Goal: Obtain resource: Download file/media

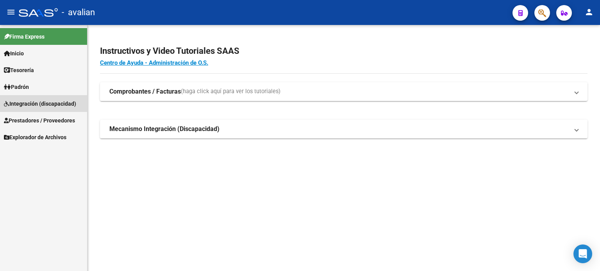
click at [29, 101] on span "Integración (discapacidad)" at bounding box center [40, 104] width 72 height 9
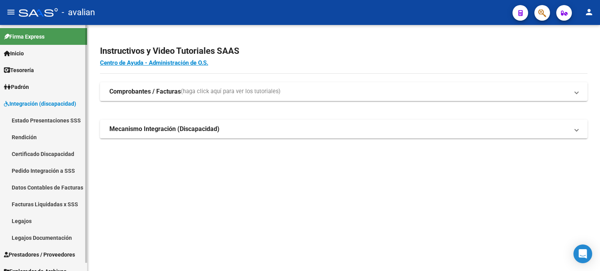
click at [45, 120] on link "Estado Presentaciones SSS" at bounding box center [43, 120] width 87 height 17
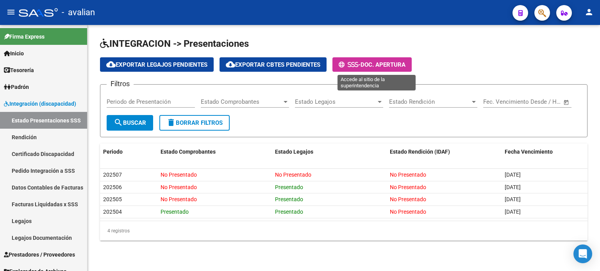
click at [392, 68] on span "Doc. Apertura" at bounding box center [383, 64] width 45 height 7
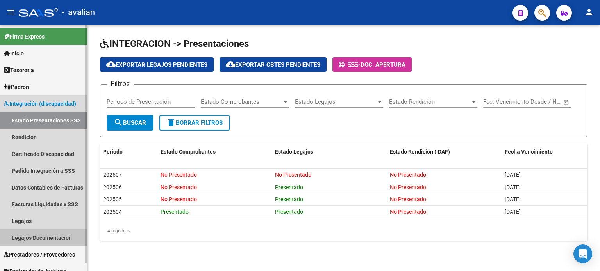
click at [50, 239] on link "Legajos Documentación" at bounding box center [43, 238] width 87 height 17
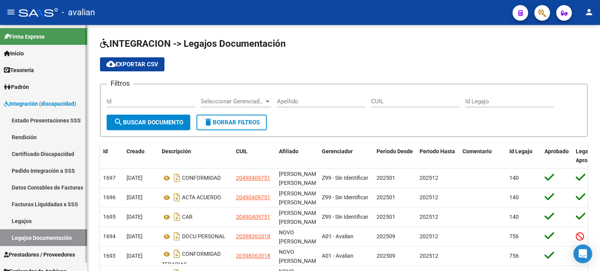
click at [42, 220] on link "Legajos" at bounding box center [43, 221] width 87 height 17
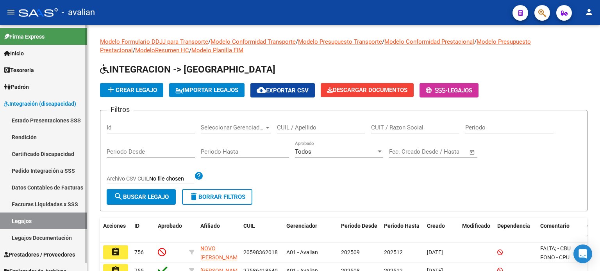
click at [57, 125] on link "Estado Presentaciones SSS" at bounding box center [43, 120] width 87 height 17
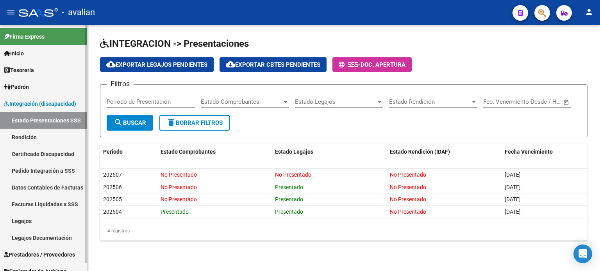
click at [39, 221] on link "Legajos" at bounding box center [43, 221] width 87 height 17
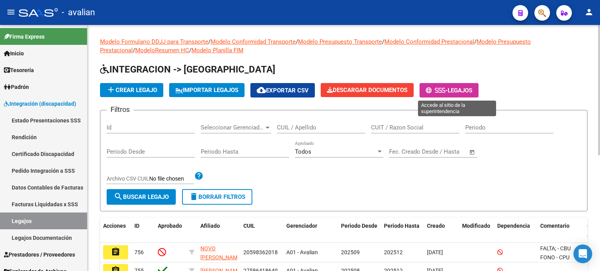
click at [448, 92] on span "-" at bounding box center [437, 90] width 22 height 7
click at [299, 129] on input "CUIL / Apellido" at bounding box center [321, 127] width 88 height 7
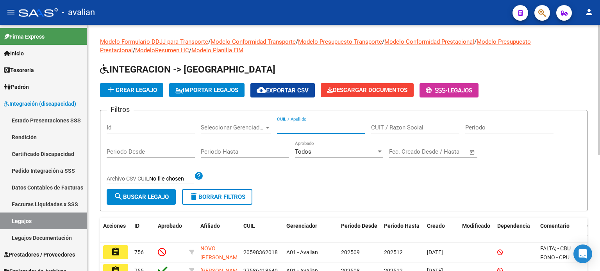
paste input "20556697532"
type input "20556697532"
click at [146, 199] on span "search Buscar Legajo" at bounding box center [141, 197] width 55 height 7
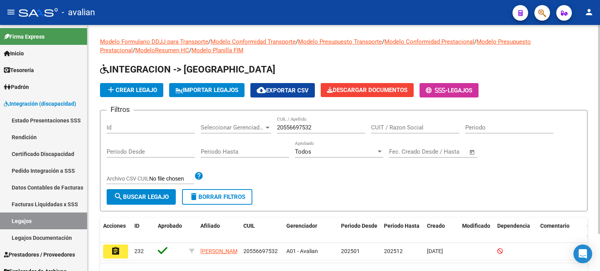
scroll to position [39, 0]
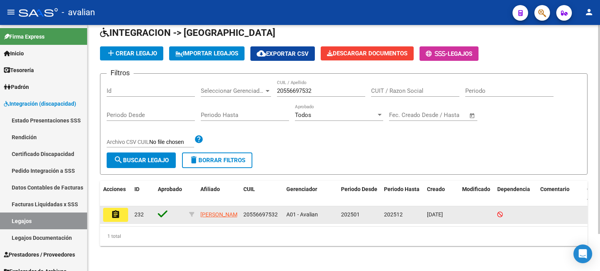
click at [134, 216] on div "232" at bounding box center [142, 215] width 17 height 9
click at [138, 212] on span "232" at bounding box center [138, 215] width 9 height 6
click at [113, 210] on mat-icon "assignment" at bounding box center [115, 214] width 9 height 9
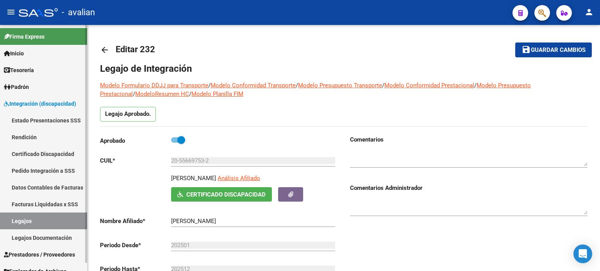
click at [60, 120] on link "Estado Presentaciones SSS" at bounding box center [43, 120] width 87 height 17
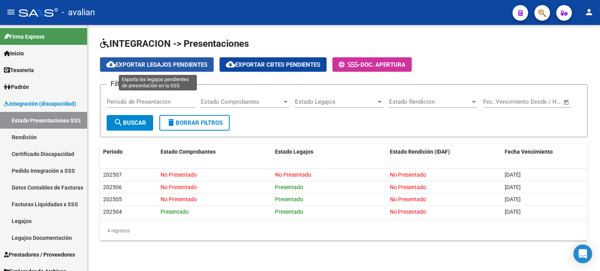
click at [144, 68] on button "cloud_download Exportar Legajos Pendientes" at bounding box center [157, 64] width 114 height 14
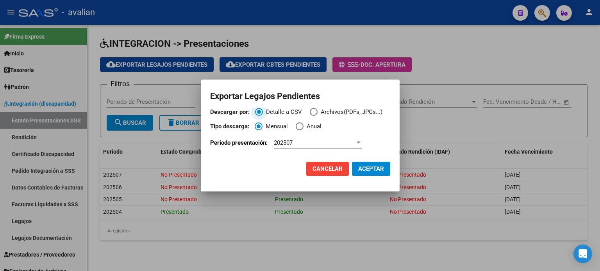
click at [313, 112] on span "Descargar por:" at bounding box center [314, 112] width 8 height 8
click at [313, 112] on input "Archivos(PDFs, JPGs...)" at bounding box center [314, 112] width 8 height 8
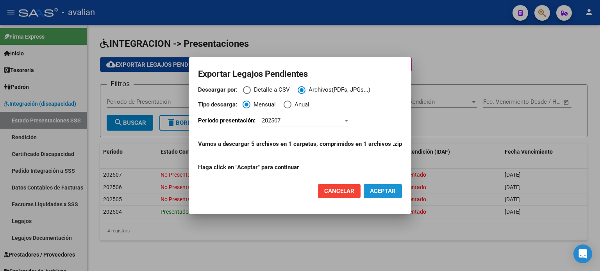
click at [377, 193] on span "ACEPTAR" at bounding box center [383, 191] width 26 height 7
